Goal: Task Accomplishment & Management: Use online tool/utility

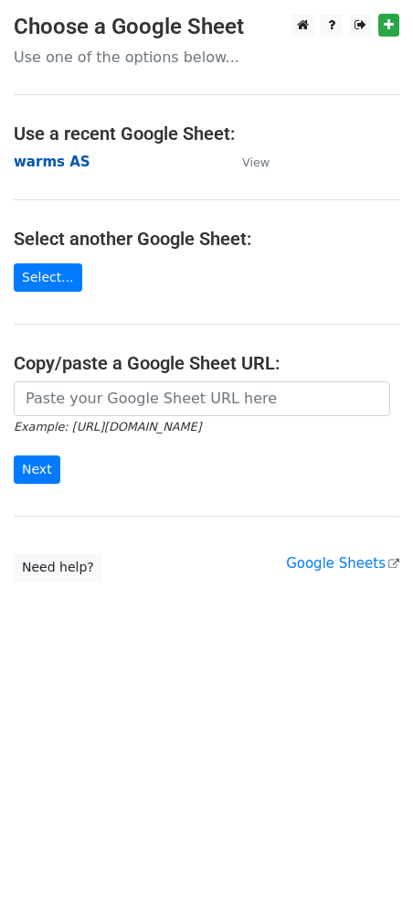
click at [44, 165] on strong "warms AS" at bounding box center [52, 162] width 77 height 16
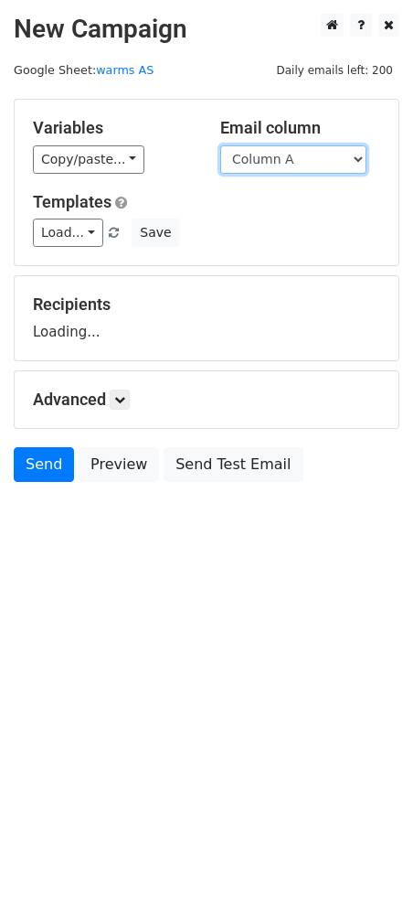
click at [252, 161] on select "Column A Column B Column C Column D Column E Column F Column G Column H Column …" at bounding box center [293, 159] width 146 height 28
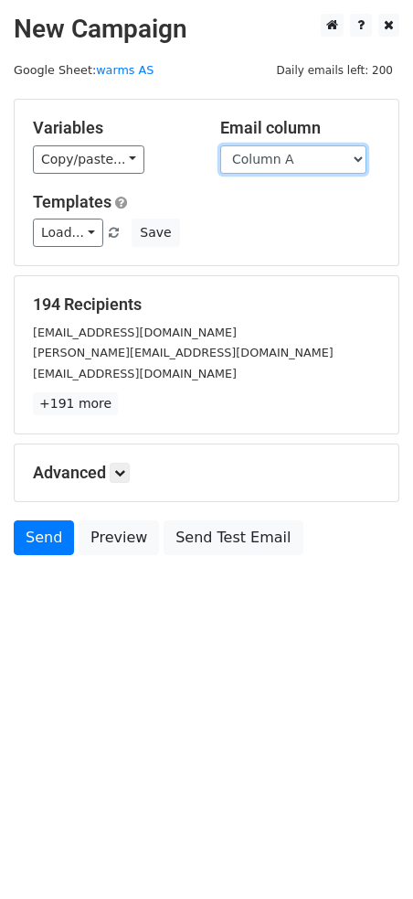
click at [274, 164] on select "Column A Column B Column C Column D Column E Column F Column G Column H Column …" at bounding box center [293, 159] width 146 height 28
select select "Column E"
click at [220, 145] on select "Column A Column B Column C Column D Column E Column F Column G Column H Column …" at bounding box center [293, 159] width 146 height 28
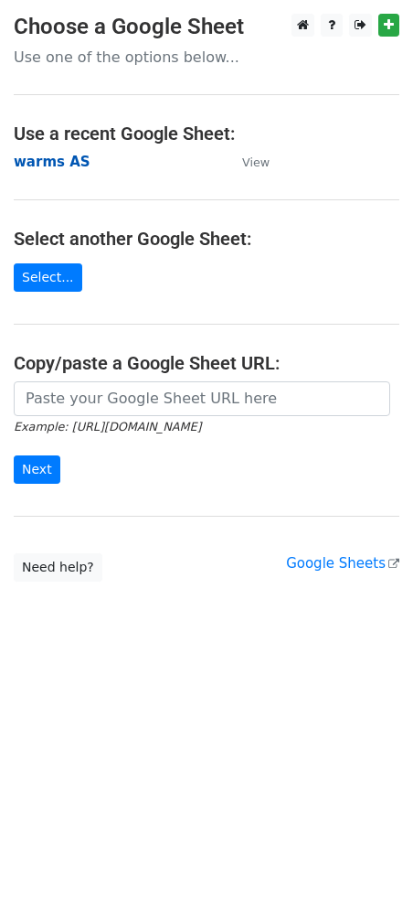
click at [55, 168] on strong "warms AS" at bounding box center [52, 162] width 77 height 16
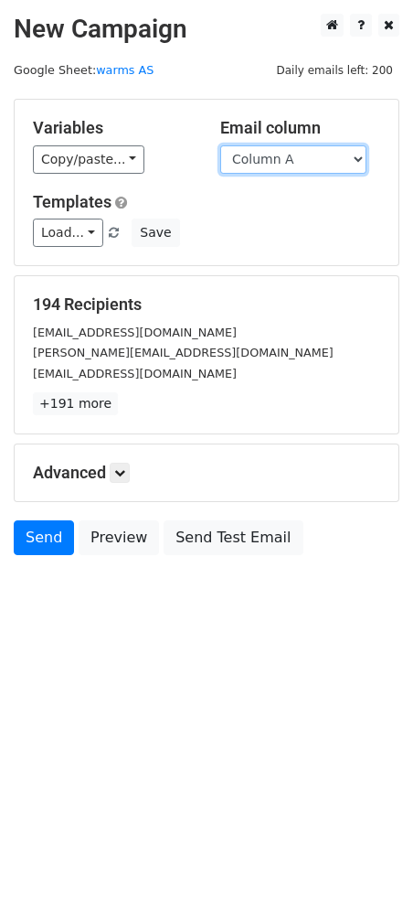
click at [261, 166] on select "Column A Column B Column C Column D Column E Column F Column G Column H Column …" at bounding box center [293, 159] width 146 height 28
select select "Column L"
click at [220, 145] on select "Column A Column B Column C Column D Column E Column F Column G Column H Column …" at bounding box center [293, 159] width 146 height 28
